Goal: Find specific page/section: Find specific page/section

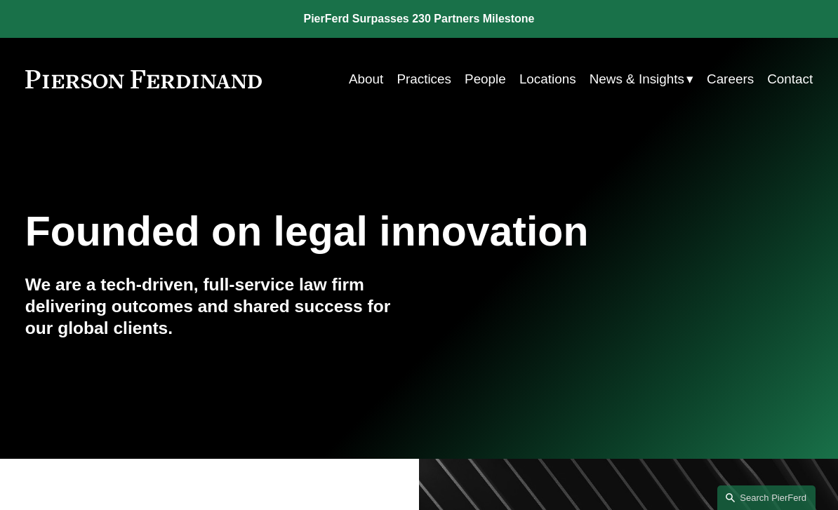
click at [542, 81] on link "Locations" at bounding box center [547, 79] width 57 height 27
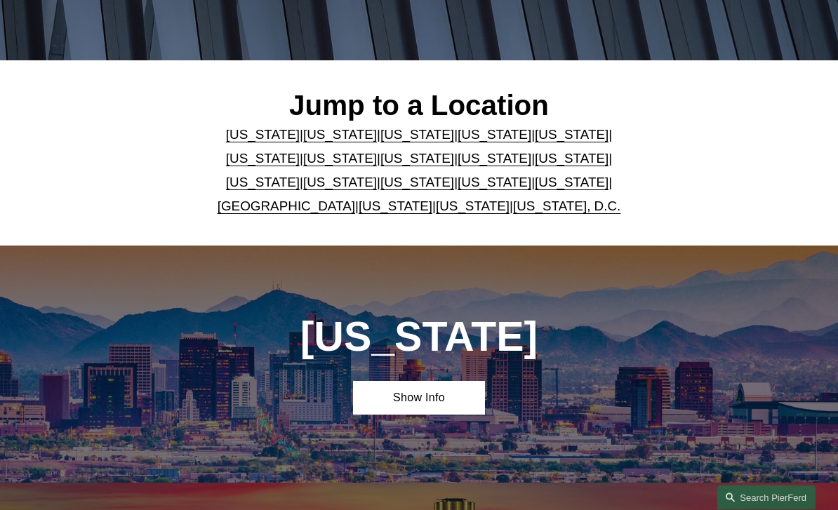
scroll to position [284, 0]
click at [226, 136] on link "[US_STATE]" at bounding box center [263, 134] width 74 height 15
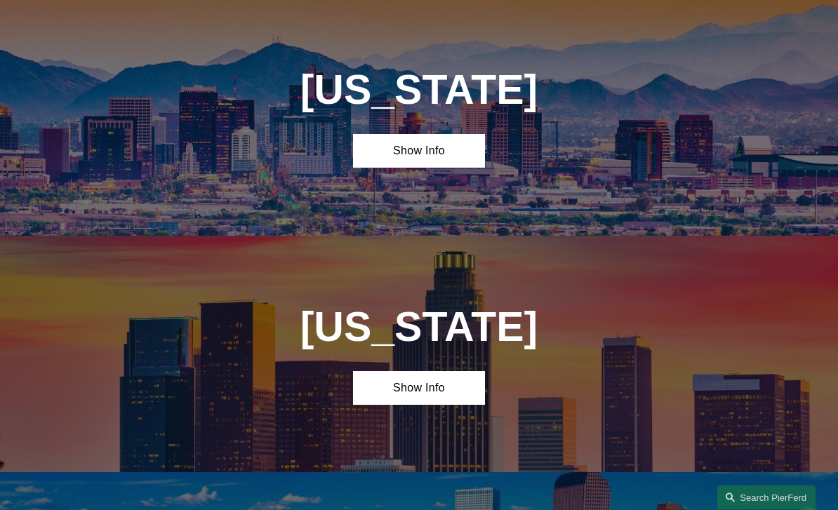
scroll to position [572, 0]
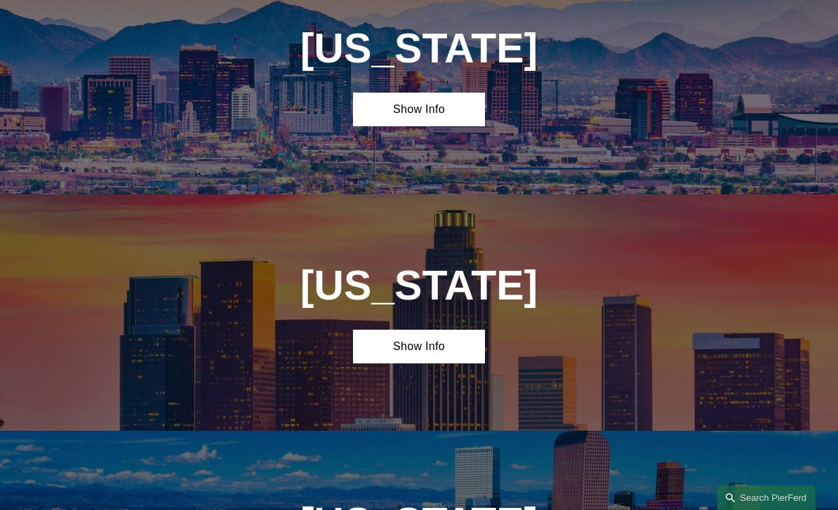
click at [428, 120] on link "Show Info" at bounding box center [418, 110] width 131 height 34
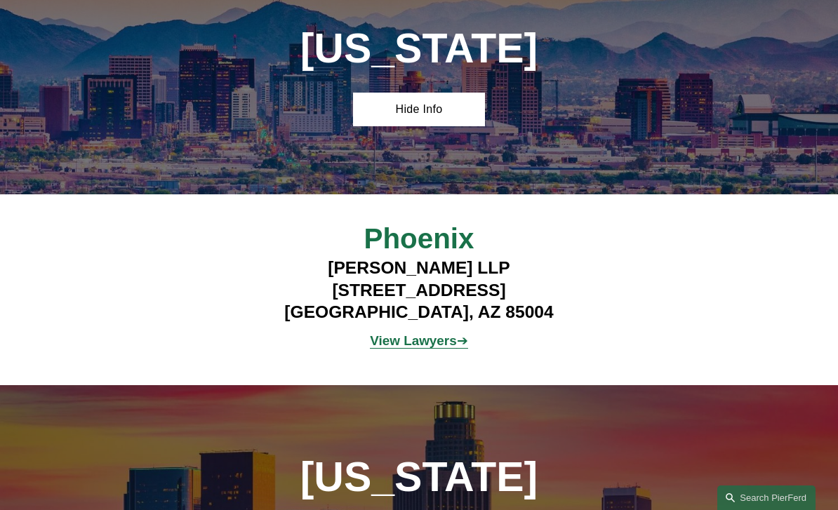
click at [429, 344] on strong "View Lawyers" at bounding box center [413, 340] width 86 height 15
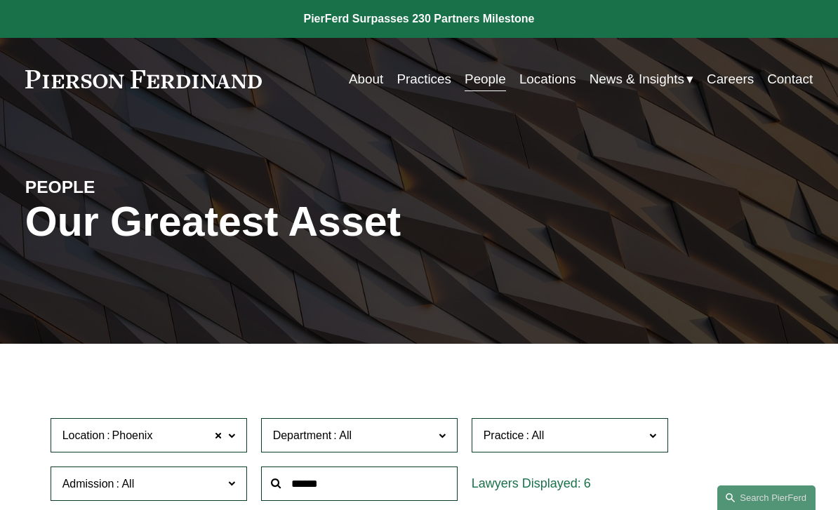
scroll to position [34, 0]
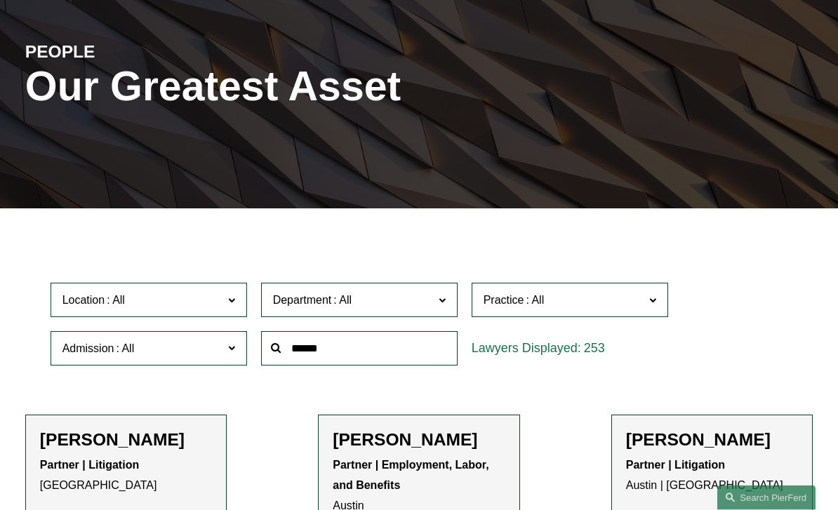
scroll to position [613, 0]
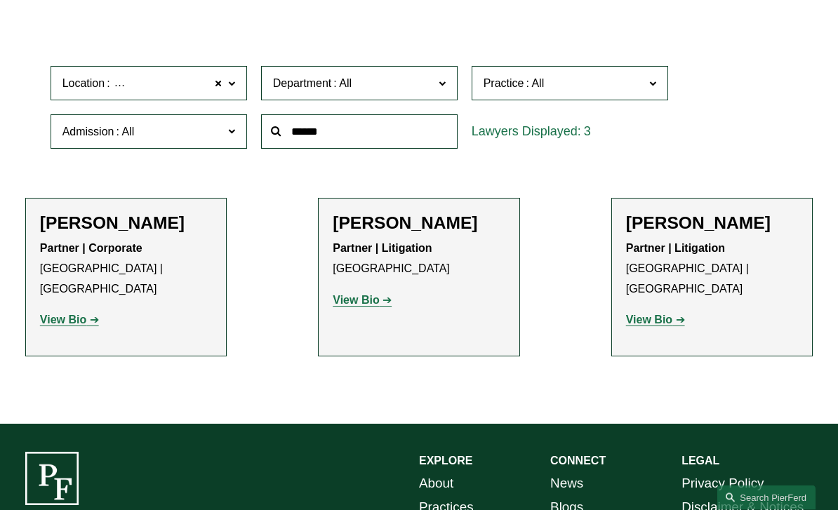
scroll to position [352, 0]
